Goal: Find specific page/section: Find specific page/section

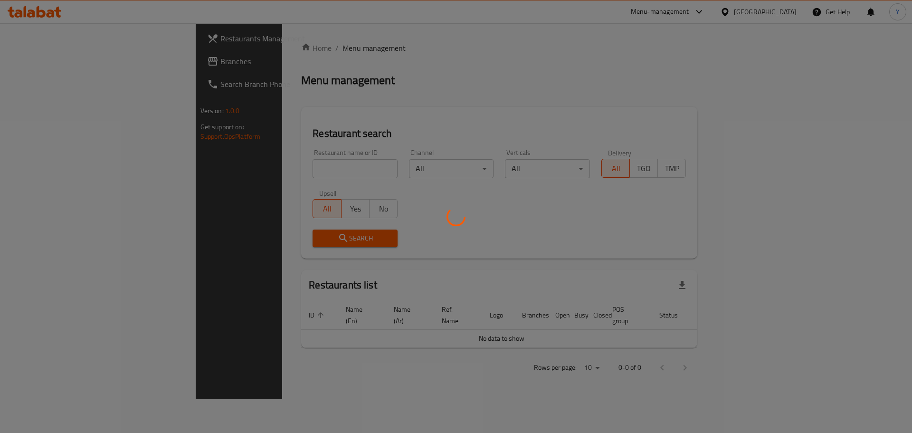
click at [271, 167] on div at bounding box center [456, 216] width 912 height 433
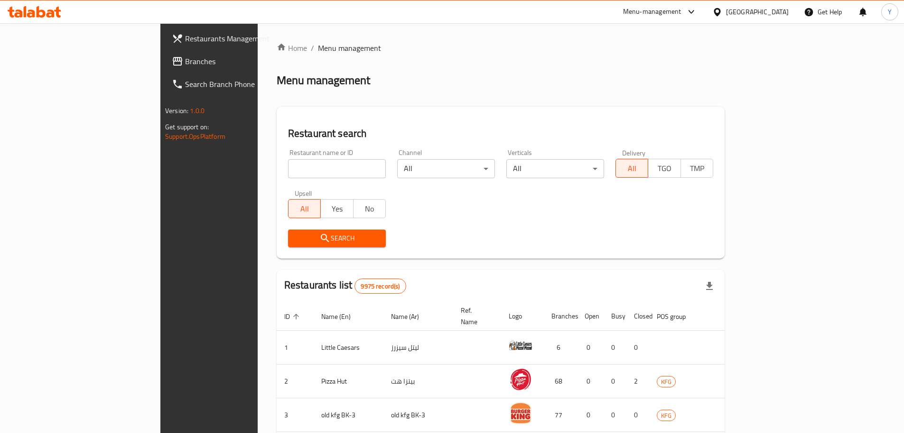
click at [288, 171] on input "search" at bounding box center [337, 168] width 98 height 19
type input "monay"
click button "Search" at bounding box center [337, 238] width 98 height 18
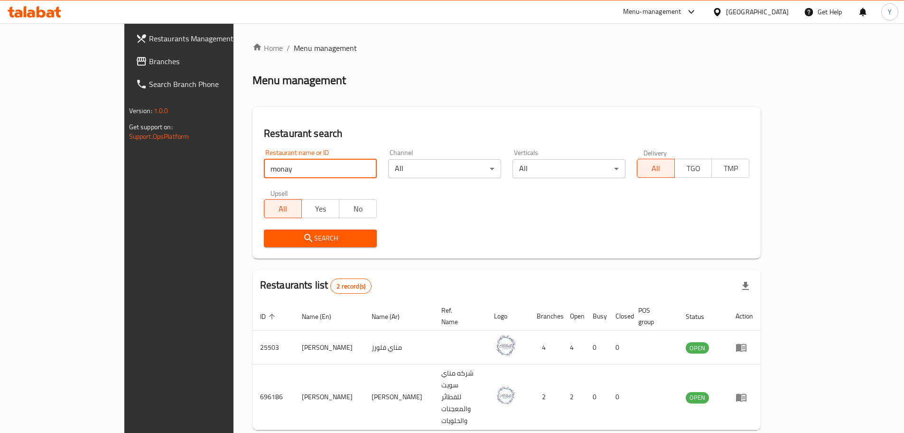
click at [335, 170] on input "monay" at bounding box center [320, 168] width 113 height 19
click at [438, 211] on div "Restaurant name or ID Restaurant name or ID Channel All ​ Verticals All ​ Deliv…" at bounding box center [507, 197] width 498 height 109
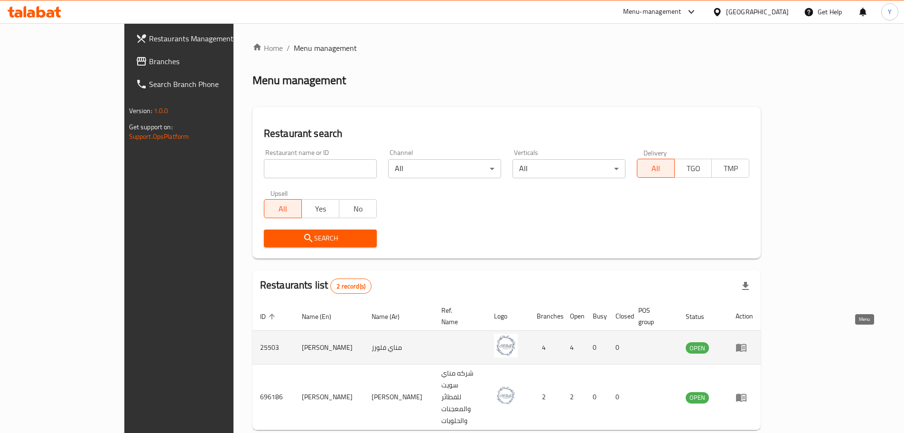
click at [747, 344] on icon "enhanced table" at bounding box center [741, 348] width 10 height 8
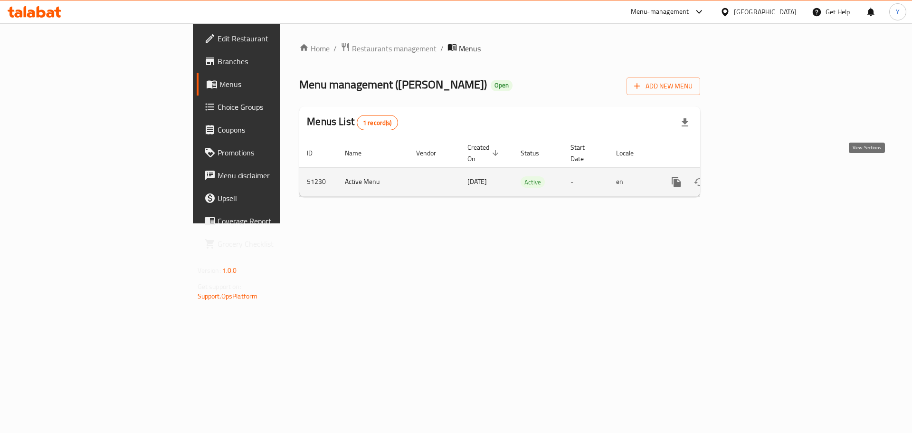
click at [750, 176] on icon "enhanced table" at bounding box center [744, 181] width 11 height 11
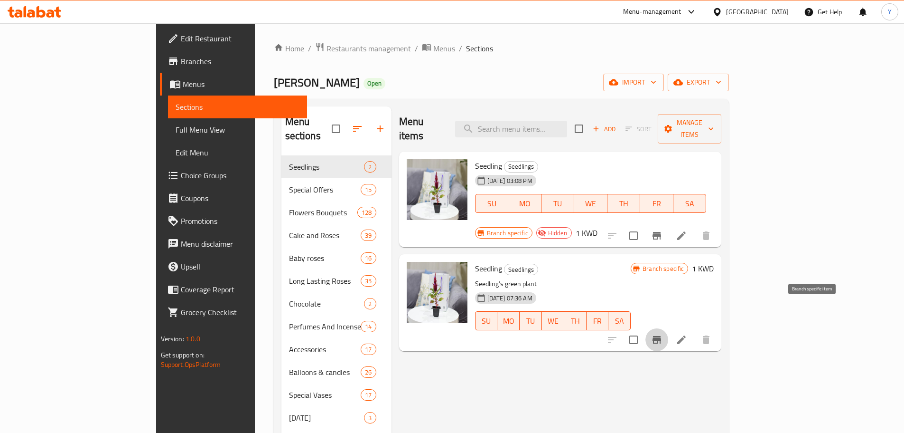
click at [669, 328] on button "Branch-specific-item" at bounding box center [657, 339] width 23 height 23
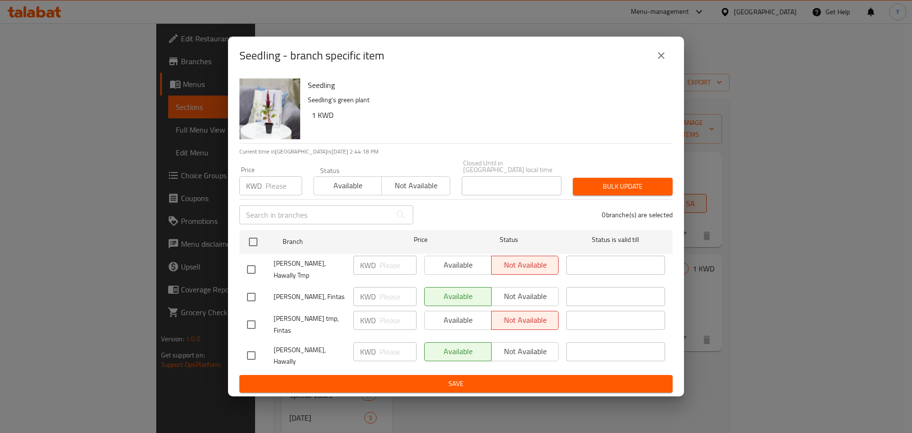
click at [665, 57] on icon "close" at bounding box center [660, 55] width 11 height 11
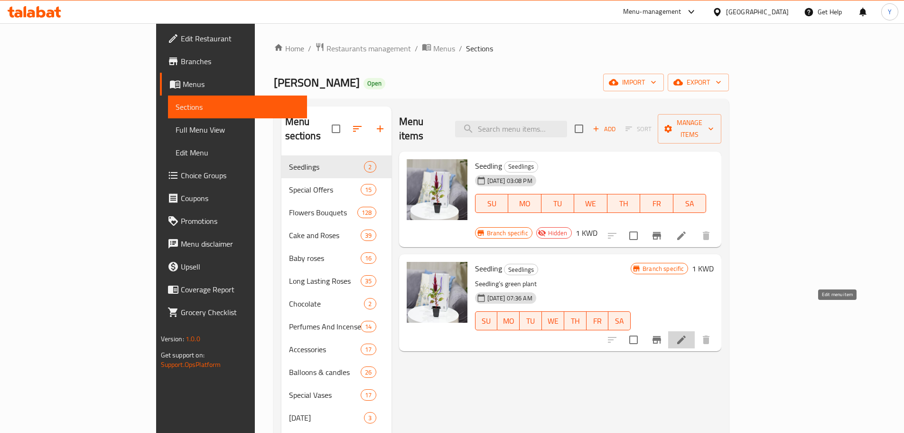
click at [687, 334] on icon at bounding box center [681, 339] width 11 height 11
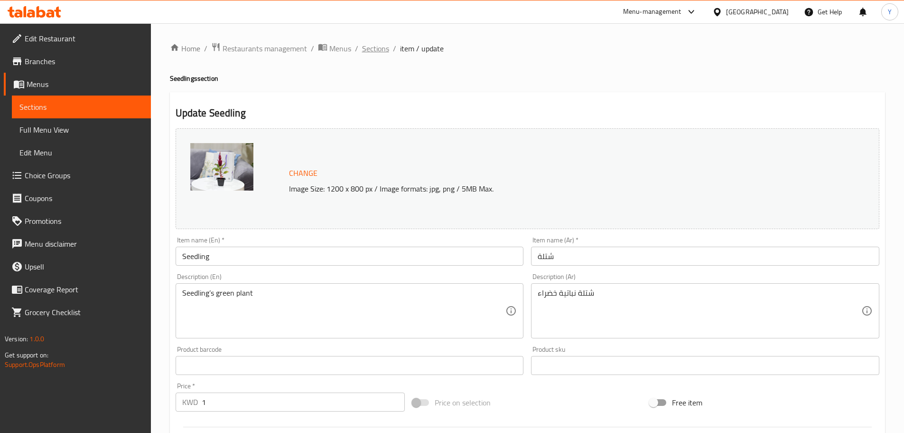
click at [365, 48] on span "Sections" at bounding box center [375, 48] width 27 height 11
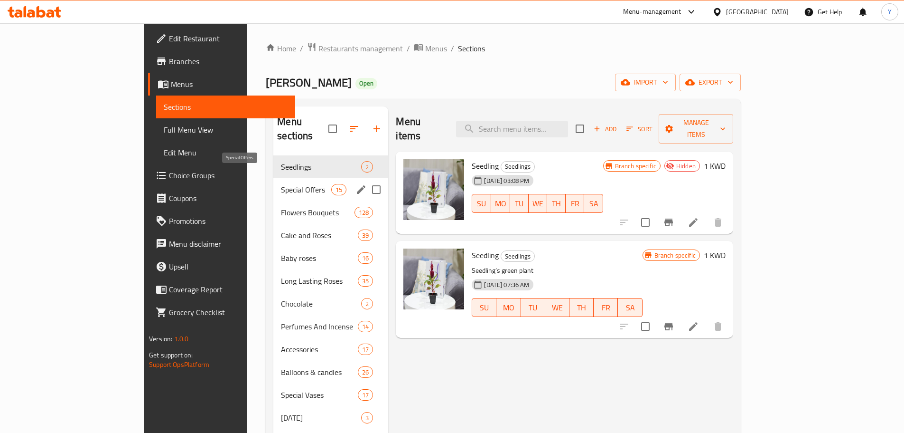
click at [281, 184] on span "Special Offers" at bounding box center [306, 189] width 50 height 11
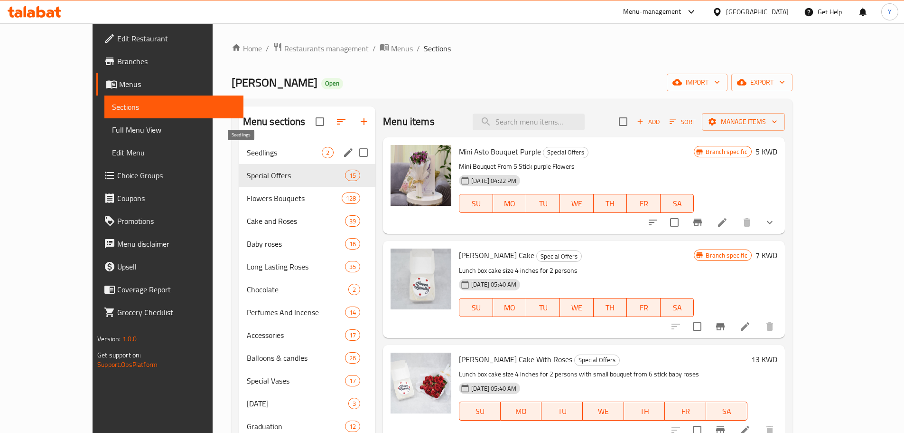
click at [270, 155] on span "Seedlings" at bounding box center [284, 152] width 75 height 11
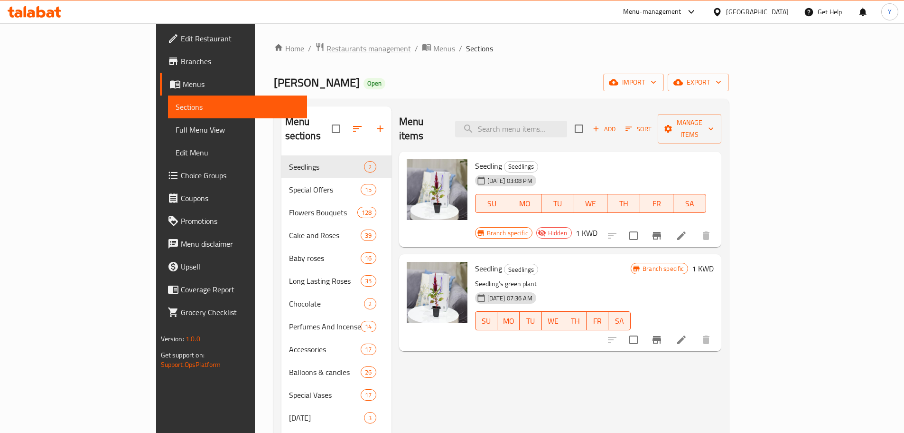
click at [327, 46] on span "Restaurants management" at bounding box center [369, 48] width 85 height 11
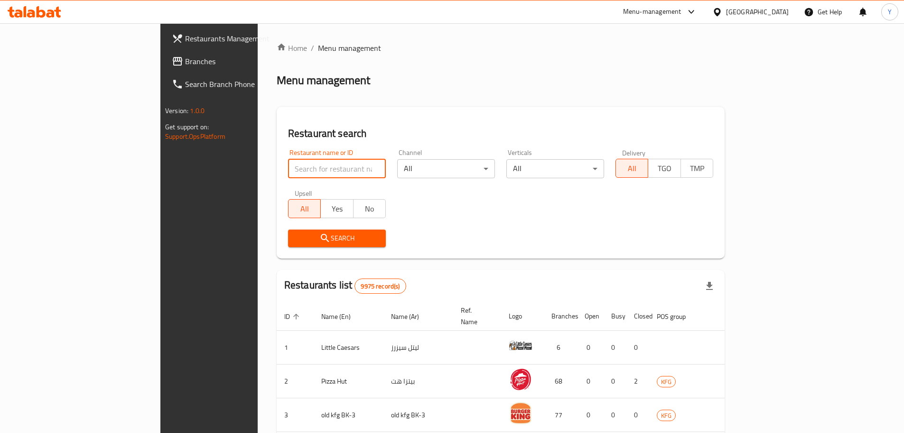
click at [288, 173] on input "search" at bounding box center [337, 168] width 98 height 19
type input "impres"
click button "Search" at bounding box center [337, 238] width 98 height 18
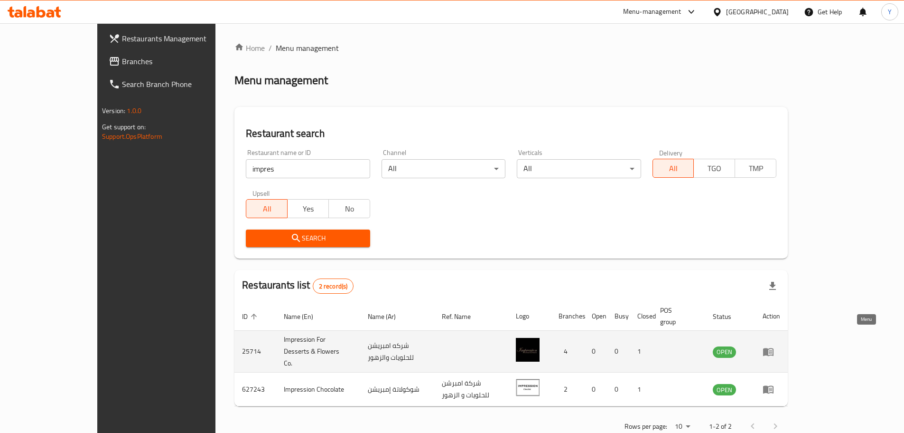
click at [774, 348] on icon "enhanced table" at bounding box center [768, 352] width 10 height 8
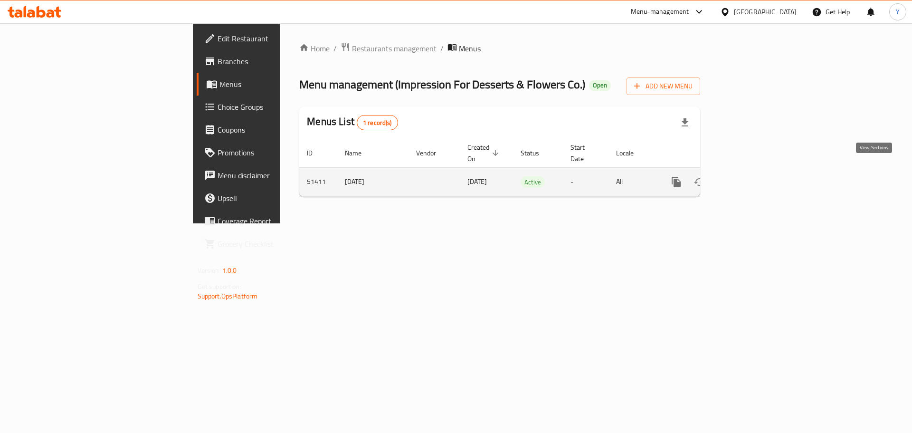
click at [750, 176] on icon "enhanced table" at bounding box center [744, 181] width 11 height 11
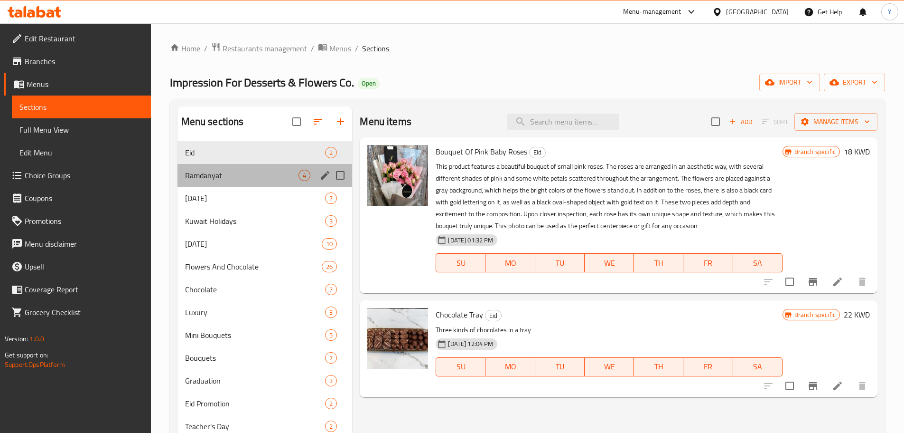
click at [275, 169] on div "Ramdanyat 4" at bounding box center [265, 175] width 175 height 23
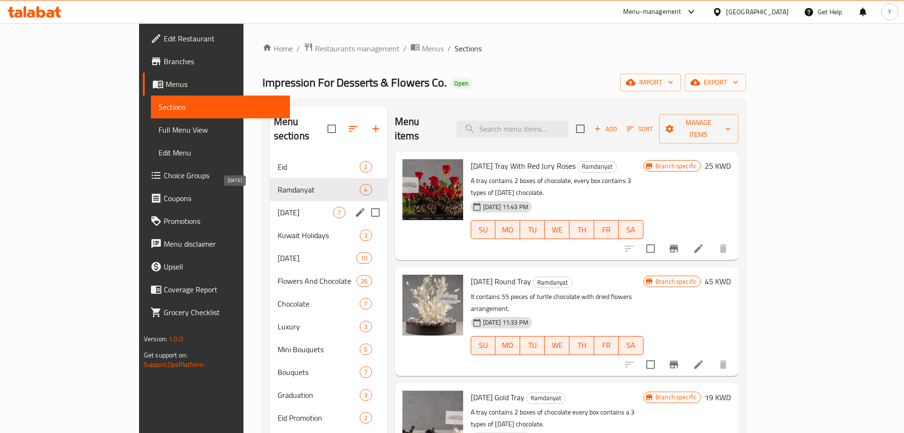
click at [278, 207] on span "[DATE]" at bounding box center [306, 212] width 56 height 11
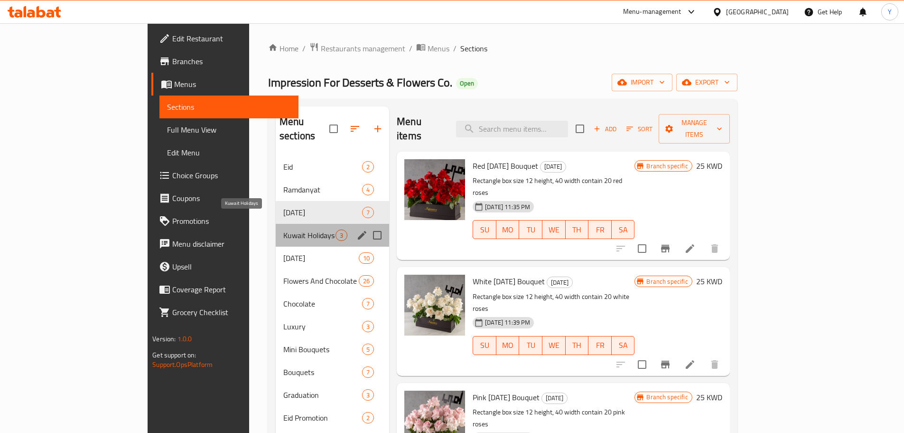
click at [283, 229] on span "Kuwait Holidays" at bounding box center [309, 234] width 52 height 11
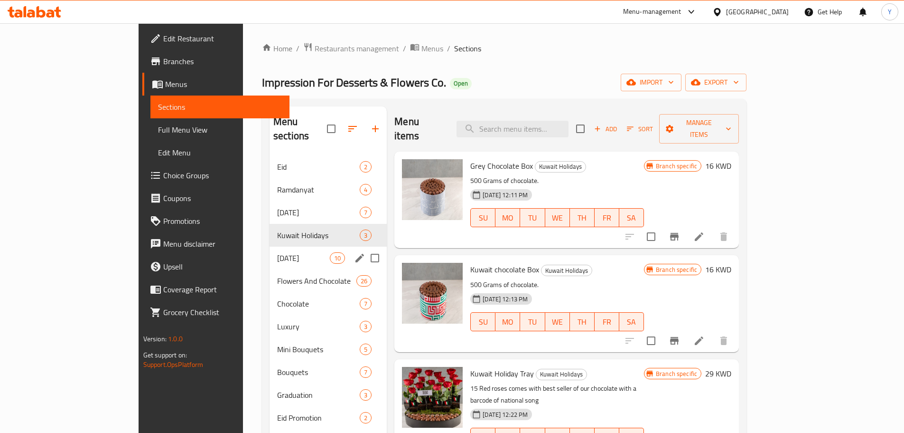
click at [270, 252] on div "[DATE] 10" at bounding box center [328, 257] width 117 height 23
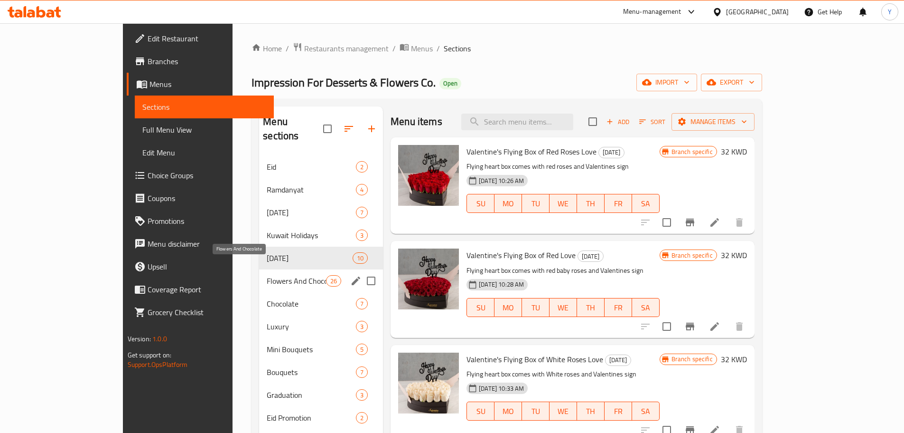
click at [267, 275] on span "Flowers And Chocolate" at bounding box center [296, 280] width 59 height 11
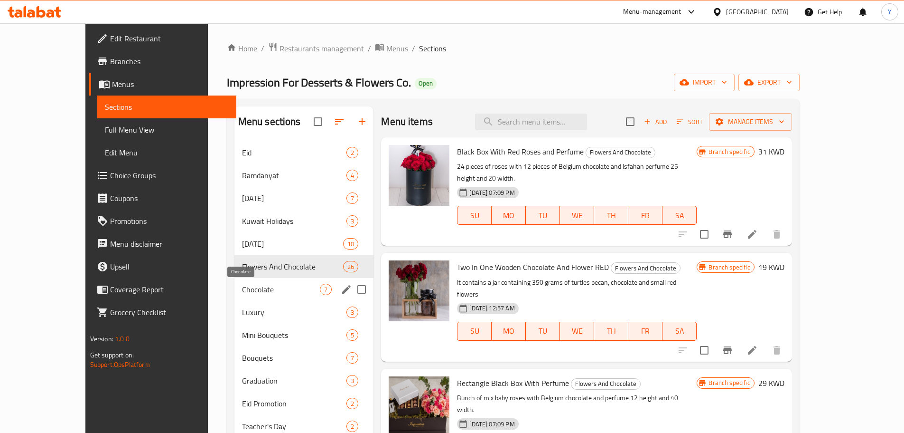
click at [242, 287] on span "Chocolate" at bounding box center [281, 288] width 78 height 11
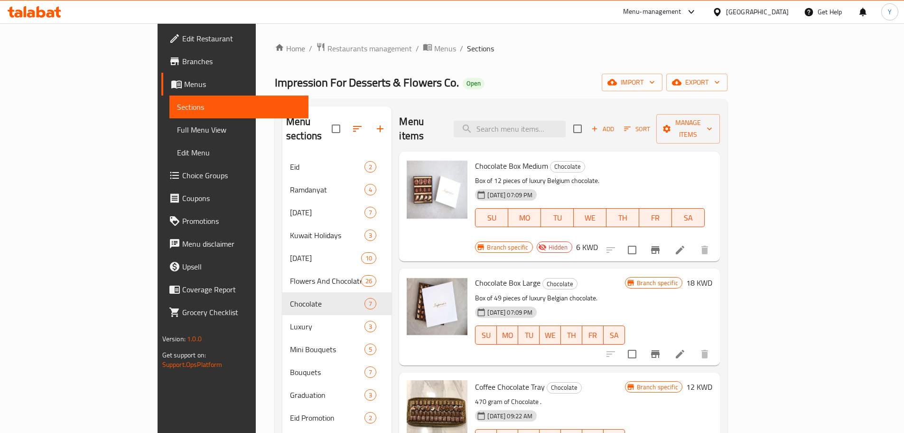
click at [573, 272] on div "Chocolate Box Large Chocolate Box of 49 pieces of luxury Belgian chocolate. [DA…" at bounding box center [549, 316] width 157 height 89
click at [610, 272] on div "Chocolate Box Large Chocolate Box of 49 pieces of luxury Belgian chocolate. [DA…" at bounding box center [549, 316] width 157 height 89
click at [556, 292] on p "Box of 49 pieces of luxury Belgian chocolate." at bounding box center [550, 298] width 150 height 12
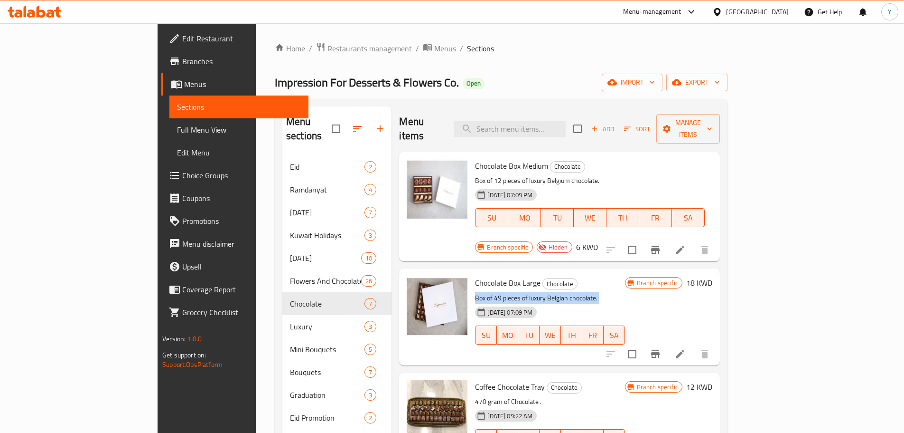
click at [610, 292] on p "Box of 49 pieces of luxury Belgian chocolate." at bounding box center [550, 298] width 150 height 12
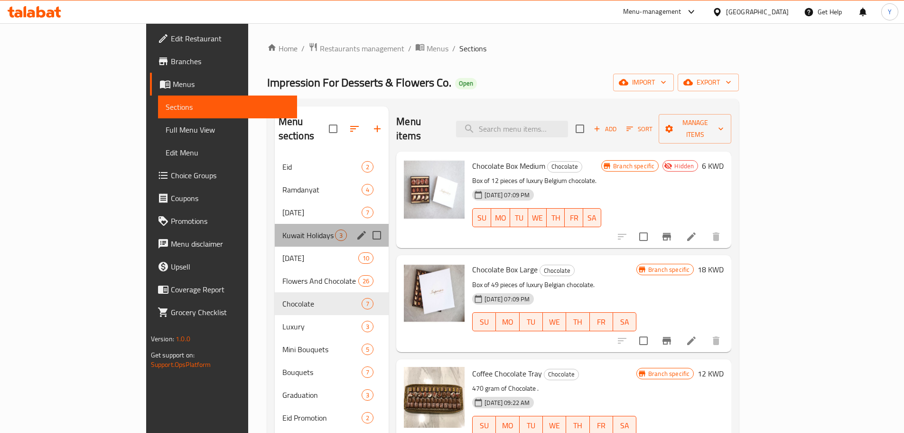
click at [275, 224] on div "Kuwait Holidays 3" at bounding box center [332, 235] width 114 height 23
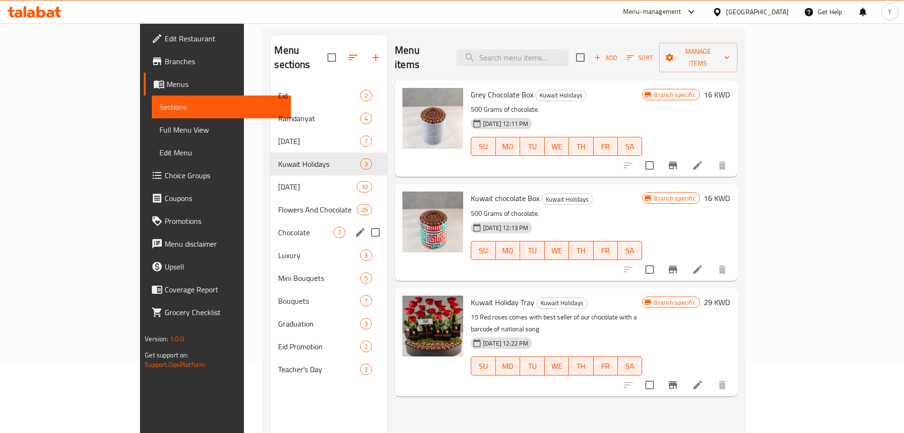
scroll to position [72, 0]
click at [278, 272] on span "Mini Bouquets" at bounding box center [306, 277] width 56 height 11
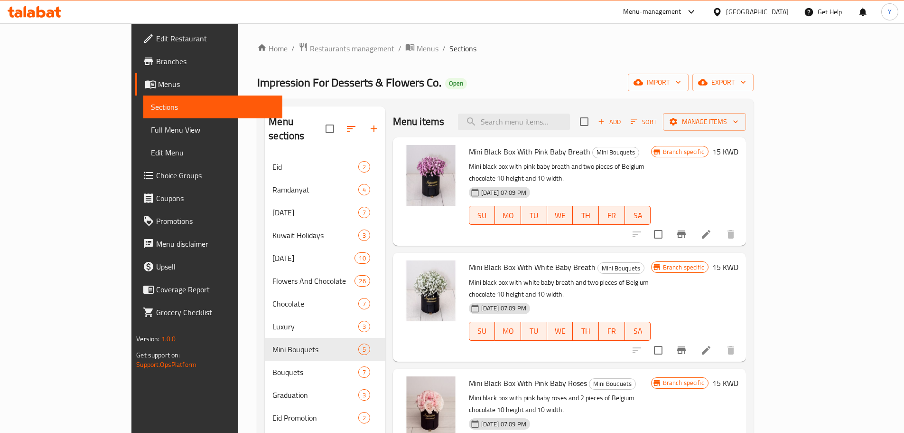
click at [623, 25] on div "Home / Restaurants management / Menus / Sections Impression For Desserts & Flow…" at bounding box center [505, 294] width 534 height 542
